Goal: Find specific page/section: Find specific page/section

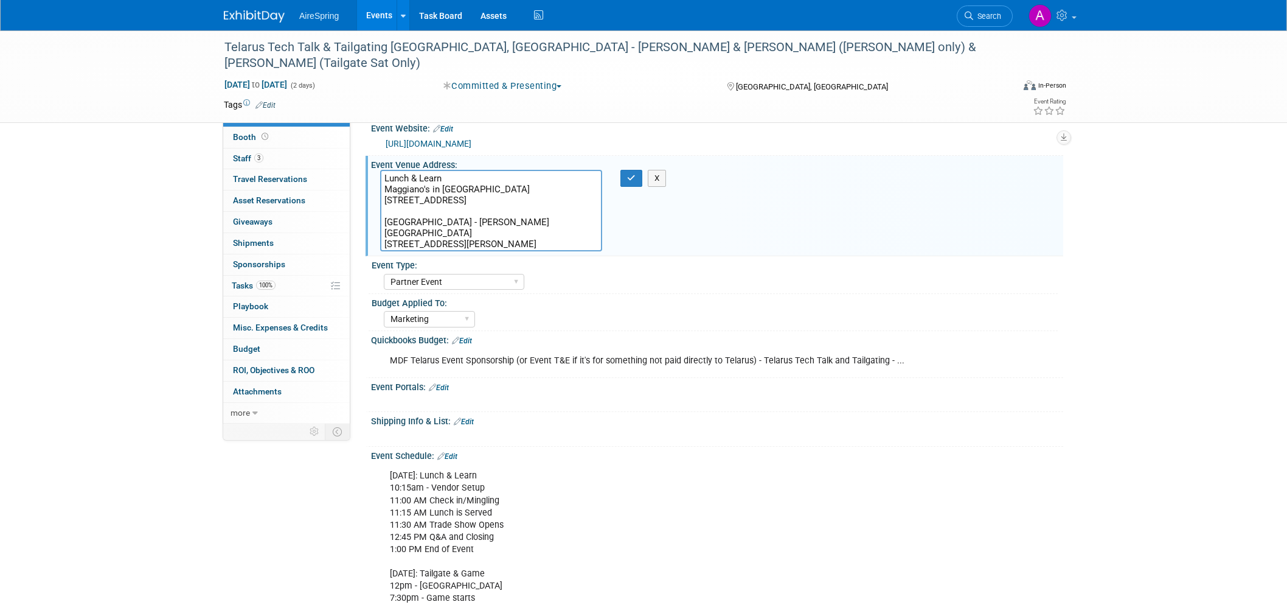
select select "Partner Event"
select select "Marketing"
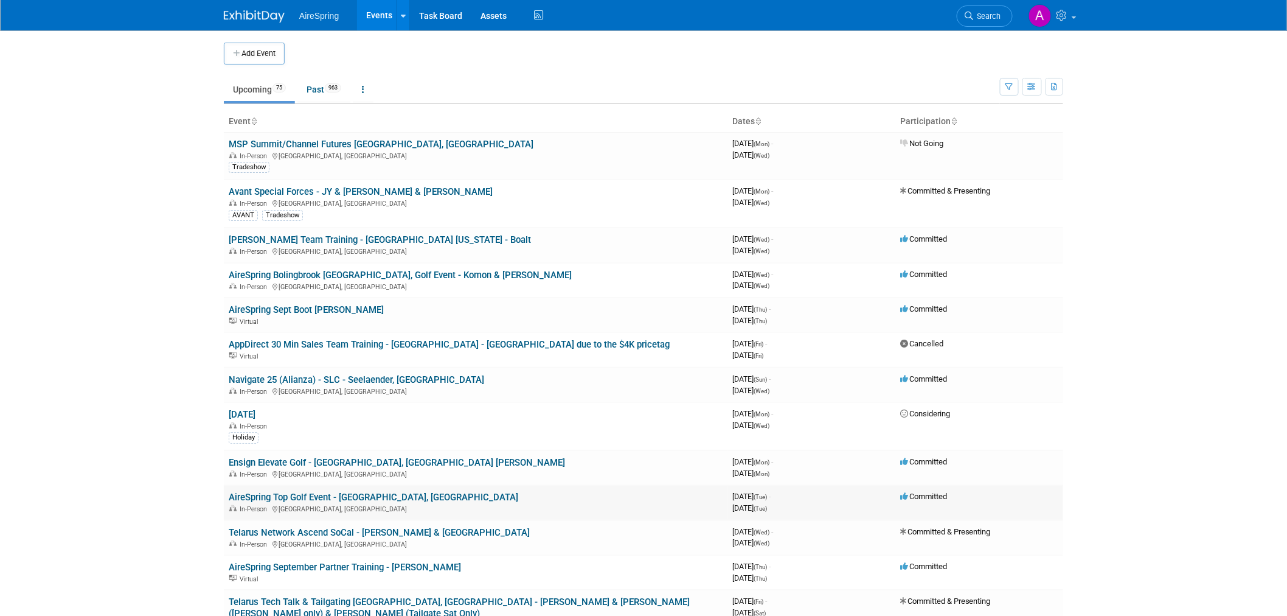
click at [477, 495] on td "AireSpring Top Golf Event - Castillo, Toscano In-Person El Segundo, CA" at bounding box center [476, 502] width 504 height 35
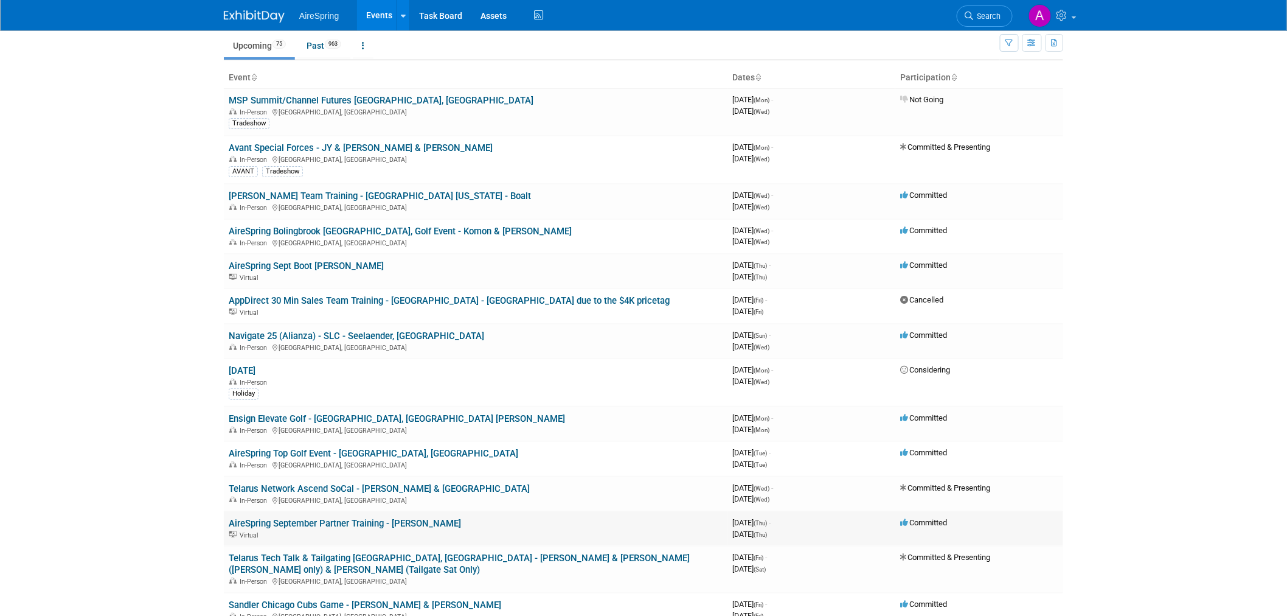
scroll to position [68, 0]
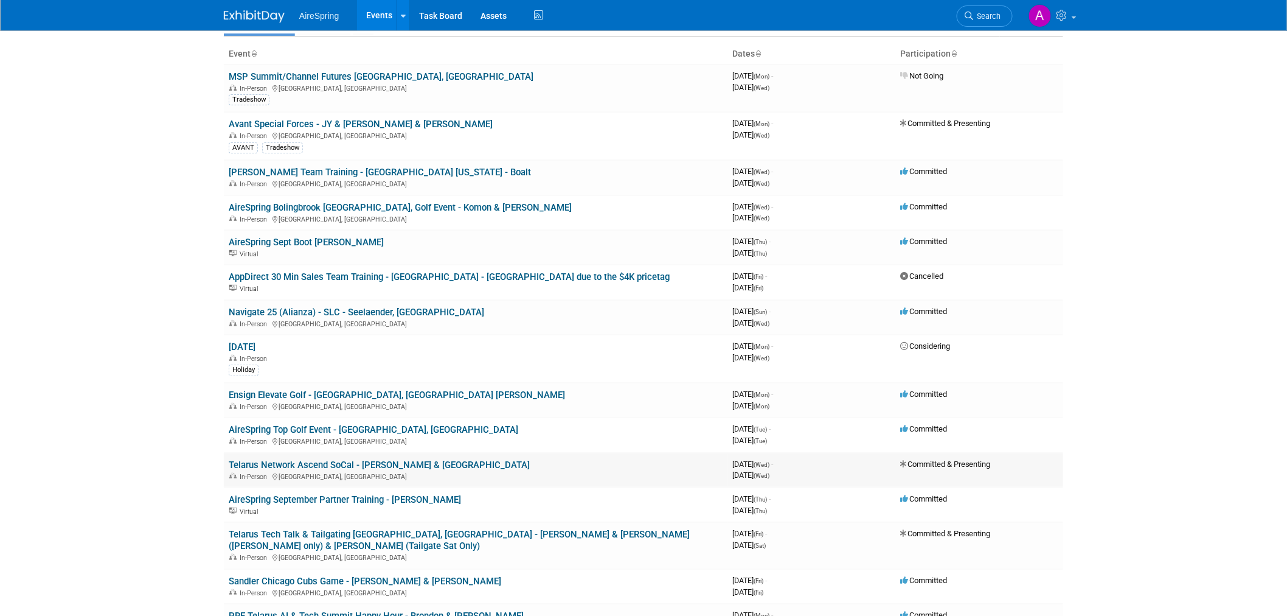
click at [330, 460] on link "Telarus Network Ascend SoCal - [PERSON_NAME] & [GEOGRAPHIC_DATA]" at bounding box center [379, 464] width 301 height 11
click at [335, 494] on link "AireSpring September Partner Training - [PERSON_NAME]" at bounding box center [345, 499] width 232 height 11
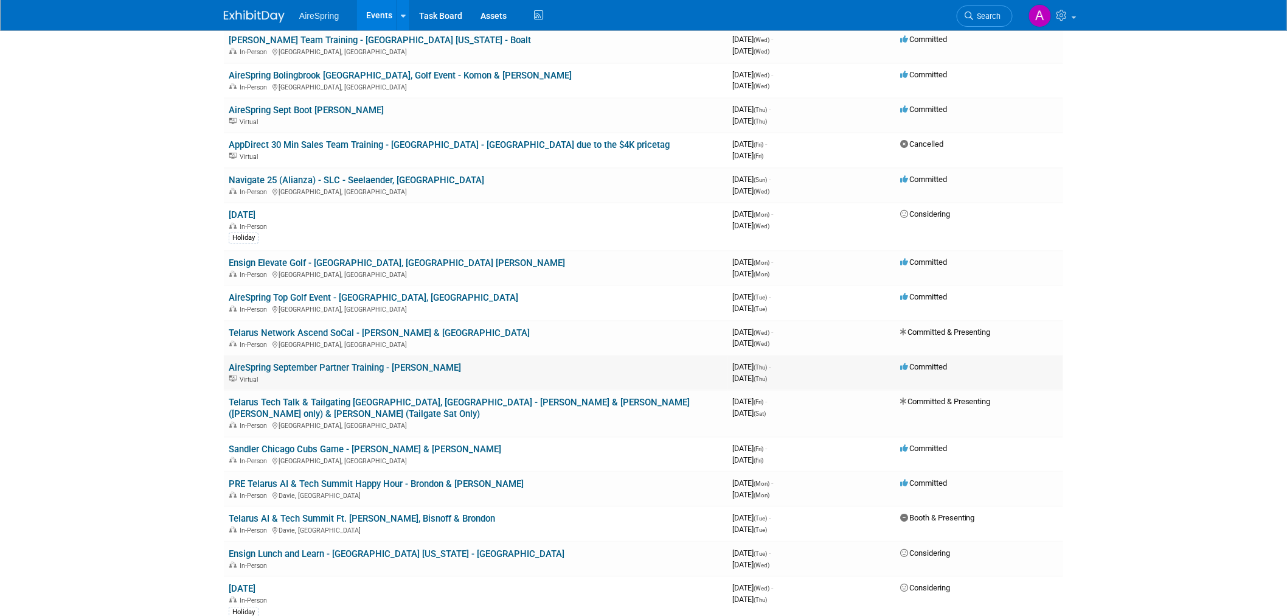
scroll to position [203, 0]
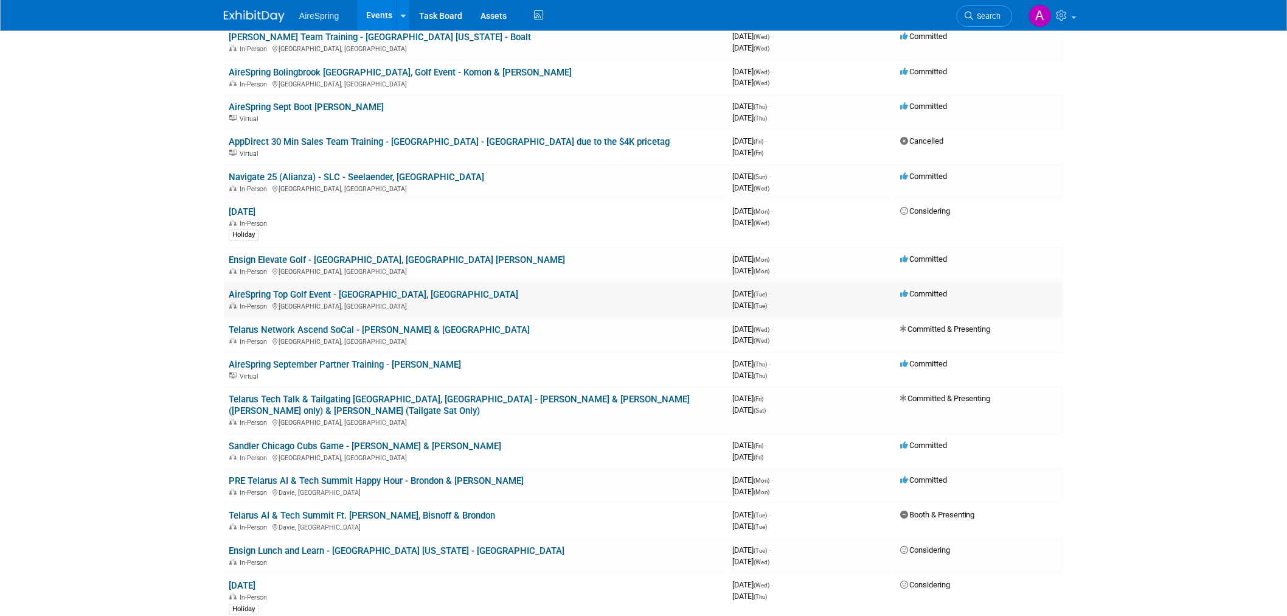
click at [418, 288] on td "AireSpring Top Golf Event - Castillo, Toscano In-Person El Segundo, CA" at bounding box center [476, 299] width 504 height 35
click at [401, 289] on link "AireSpring Top Golf Event - [GEOGRAPHIC_DATA], [GEOGRAPHIC_DATA]" at bounding box center [374, 294] width 290 height 11
click at [399, 294] on link "AireSpring Top Golf Event - [GEOGRAPHIC_DATA], [GEOGRAPHIC_DATA]" at bounding box center [374, 294] width 290 height 11
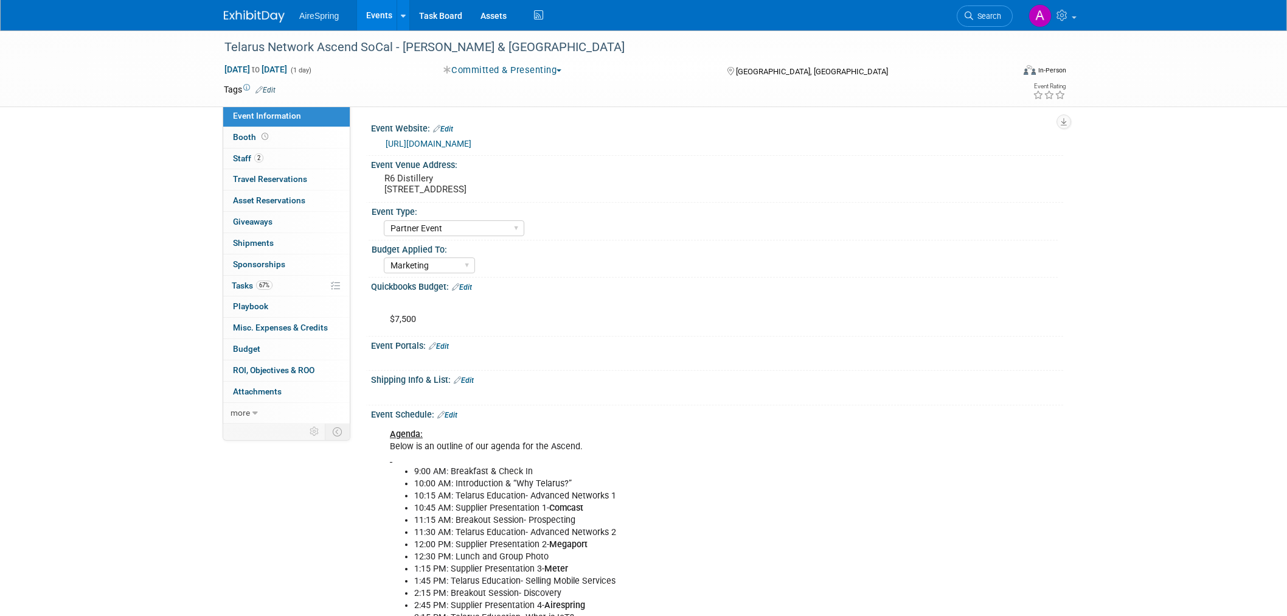
select select "Partner Event"
select select "Marketing"
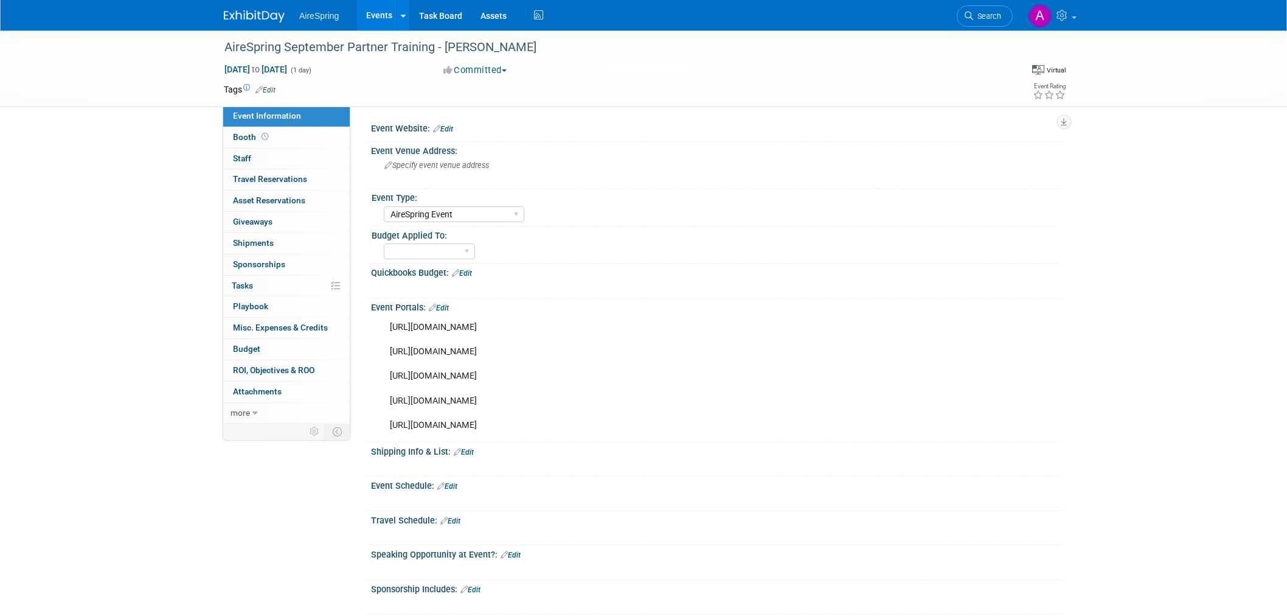
select select "AireSpring Event"
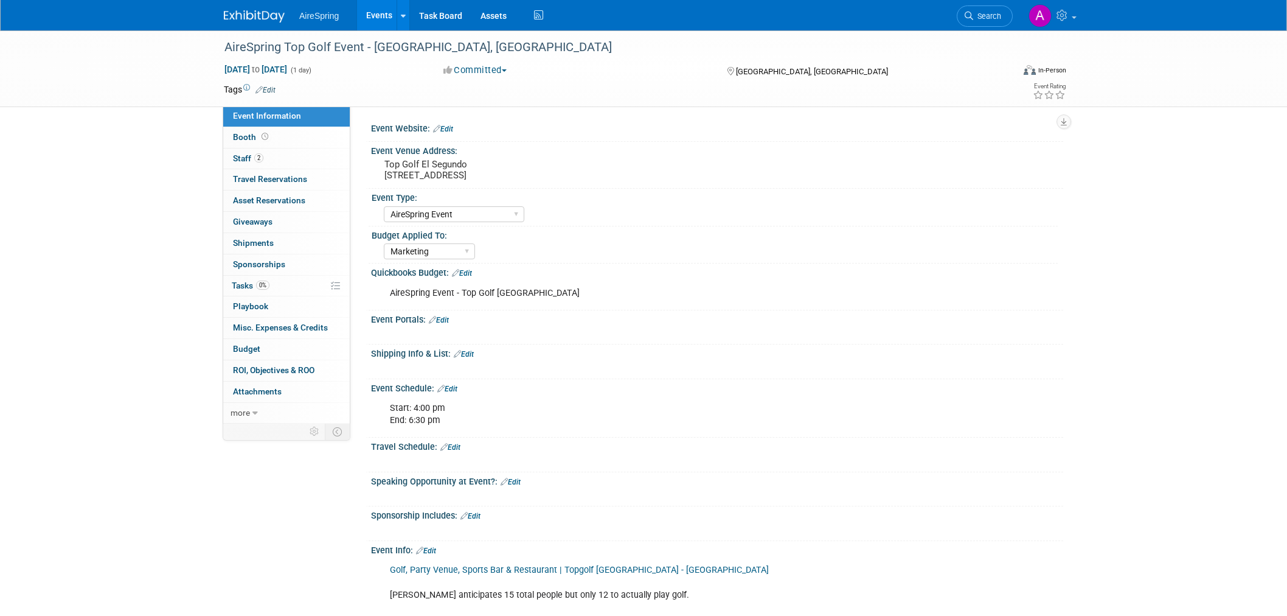
select select "AireSpring Event"
select select "Marketing"
select select "AireSpring Event"
select select "Marketing"
drag, startPoint x: 385, startPoint y: 174, endPoint x: 569, endPoint y: 174, distance: 183.7
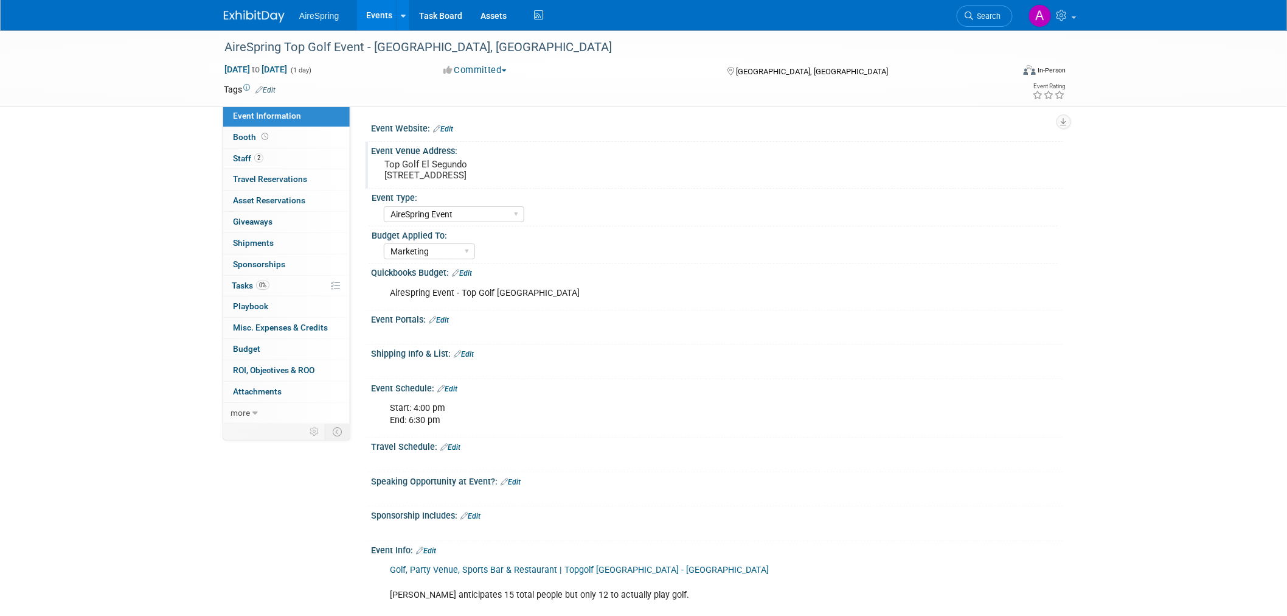
click at [569, 174] on pre "Top Golf El Segundo [STREET_ADDRESS]" at bounding box center [515, 170] width 262 height 22
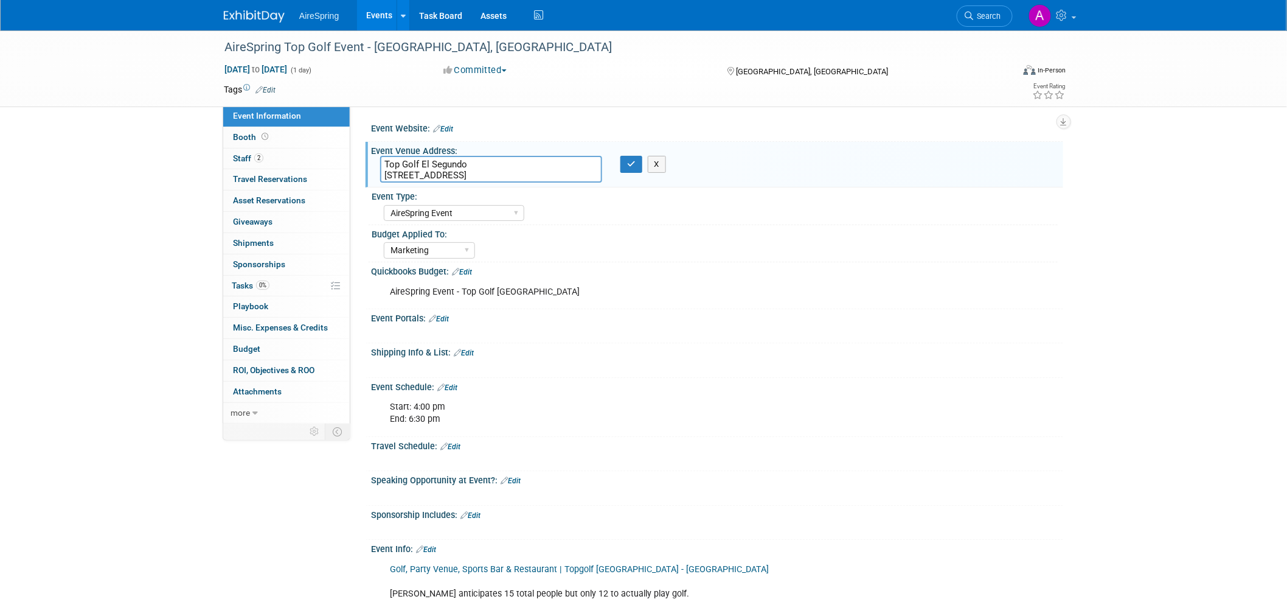
drag, startPoint x: 574, startPoint y: 175, endPoint x: 381, endPoint y: 173, distance: 193.4
click at [381, 173] on textarea "Top Golf El Segundo [STREET_ADDRESS]" at bounding box center [491, 169] width 222 height 27
click at [147, 189] on div "AireSpring Top Golf Event - [GEOGRAPHIC_DATA], [GEOGRAPHIC_DATA] [DATE] to [DAT…" at bounding box center [643, 432] width 1287 height 805
